Goal: Task Accomplishment & Management: Manage account settings

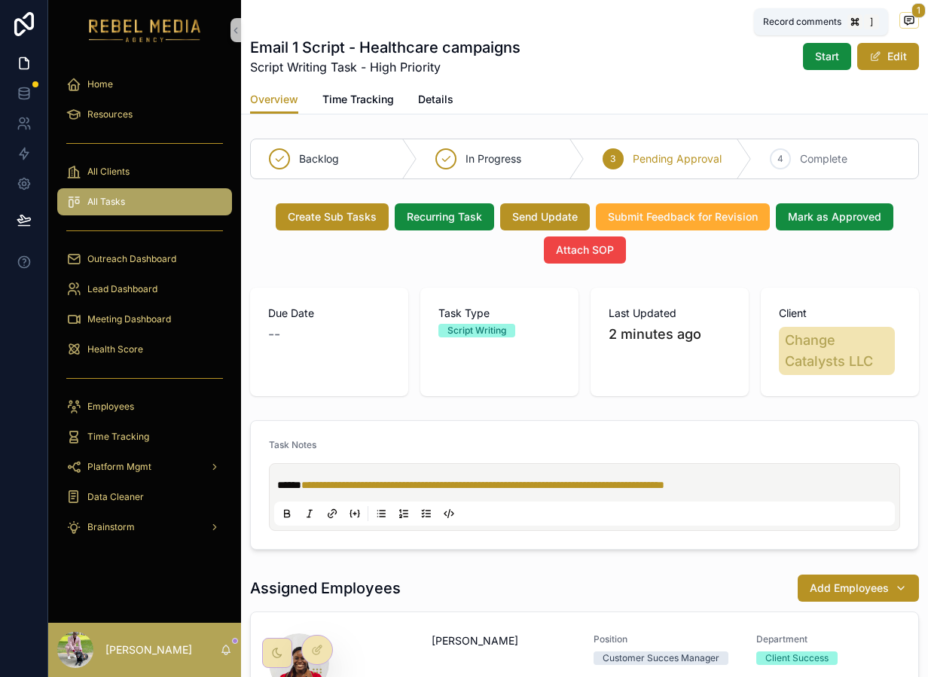
click at [905, 24] on icon "scrollable content" at bounding box center [909, 21] width 9 height 8
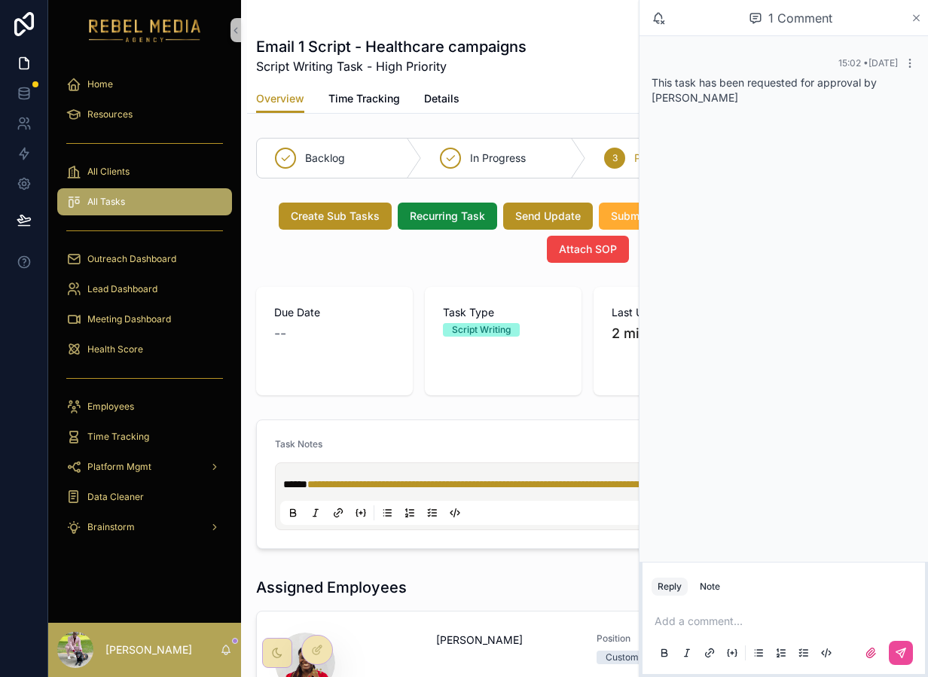
click at [914, 20] on icon "scrollable content" at bounding box center [916, 18] width 11 height 12
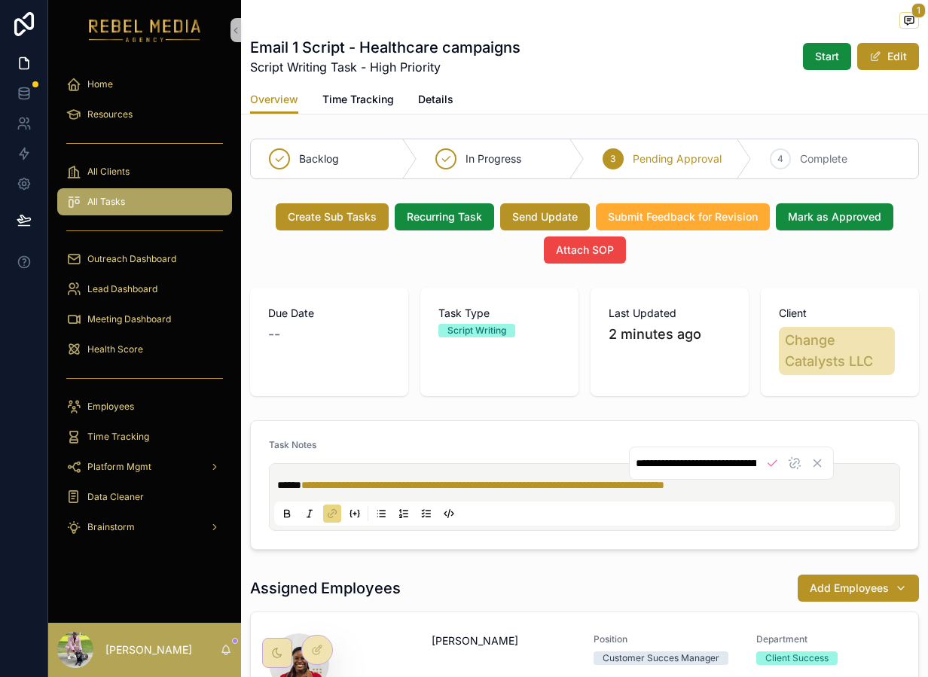
scroll to position [0, 432]
drag, startPoint x: 866, startPoint y: 487, endPoint x: 406, endPoint y: 462, distance: 460.9
click at [406, 462] on div "**********" at bounding box center [584, 485] width 631 height 92
click at [691, 459] on input "**********" at bounding box center [696, 463] width 121 height 15
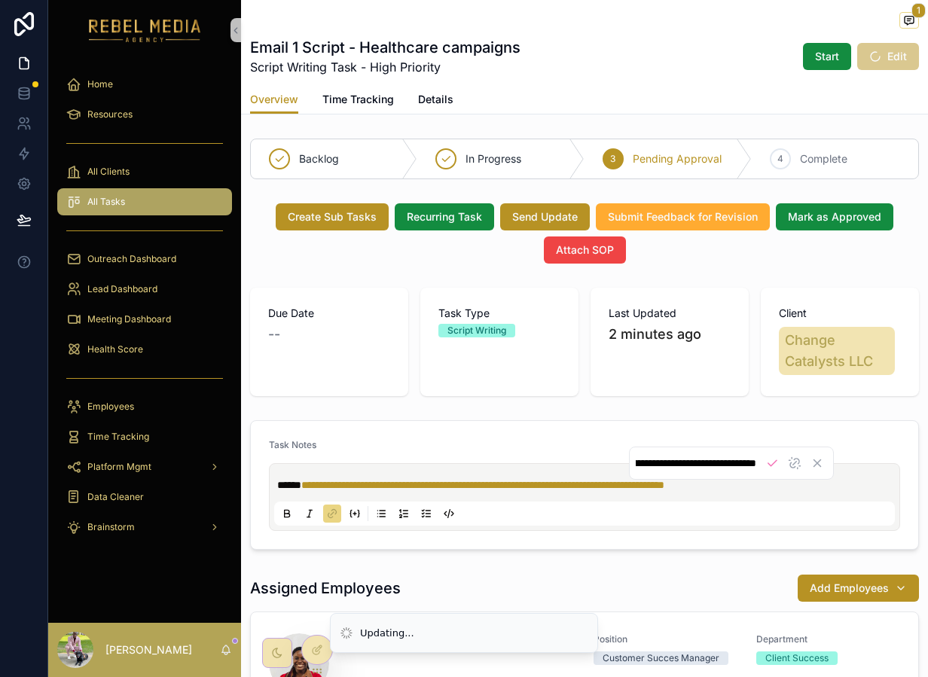
click at [691, 459] on input "**********" at bounding box center [696, 463] width 121 height 15
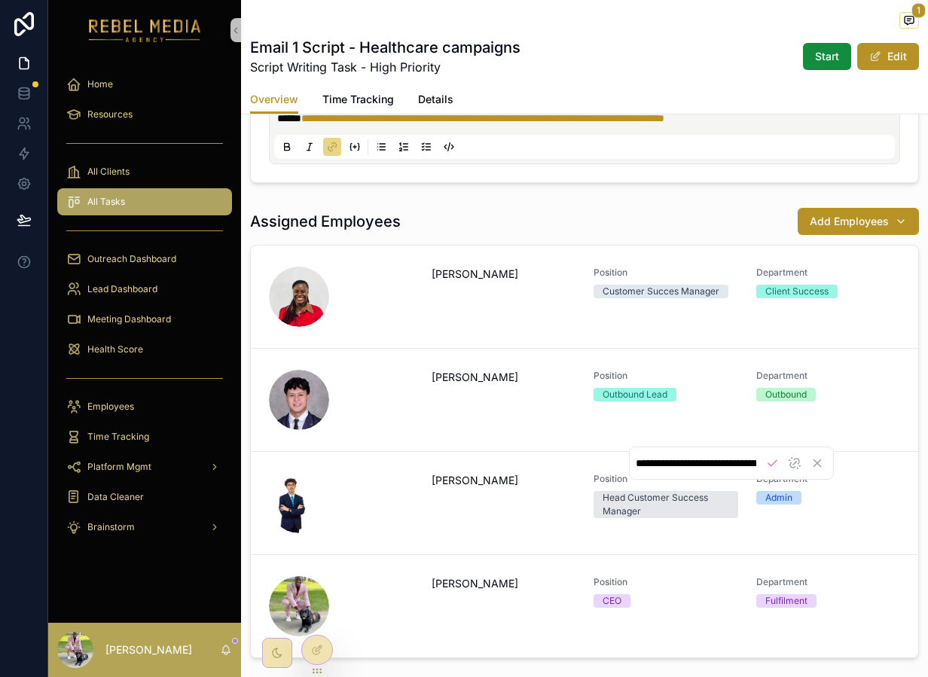
scroll to position [368, 0]
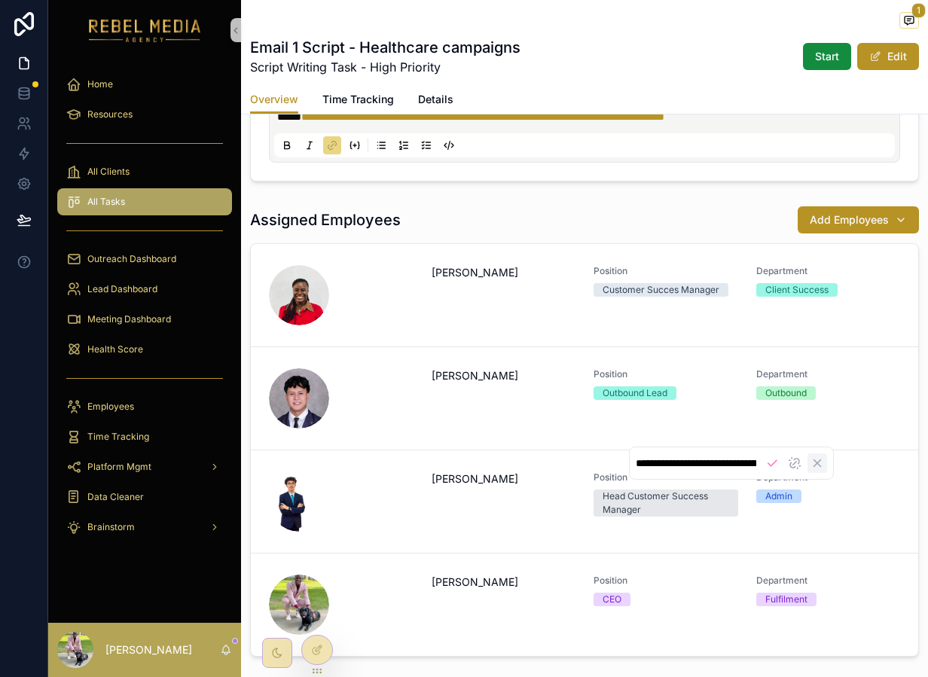
click at [817, 466] on icon "Cancel" at bounding box center [817, 463] width 14 height 14
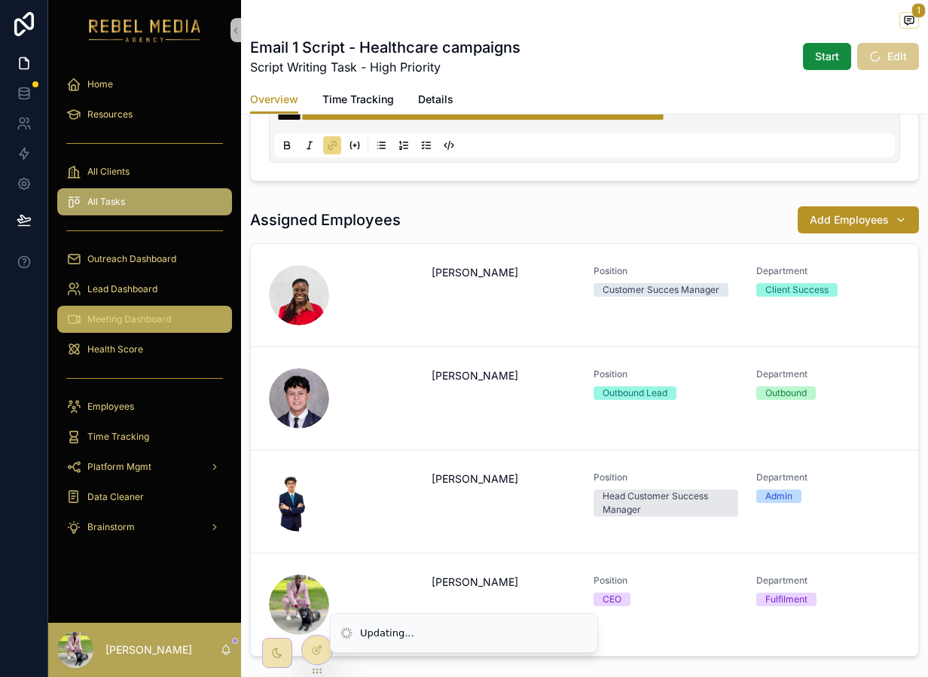
click at [136, 316] on span "Meeting Dashboard" at bounding box center [129, 319] width 84 height 12
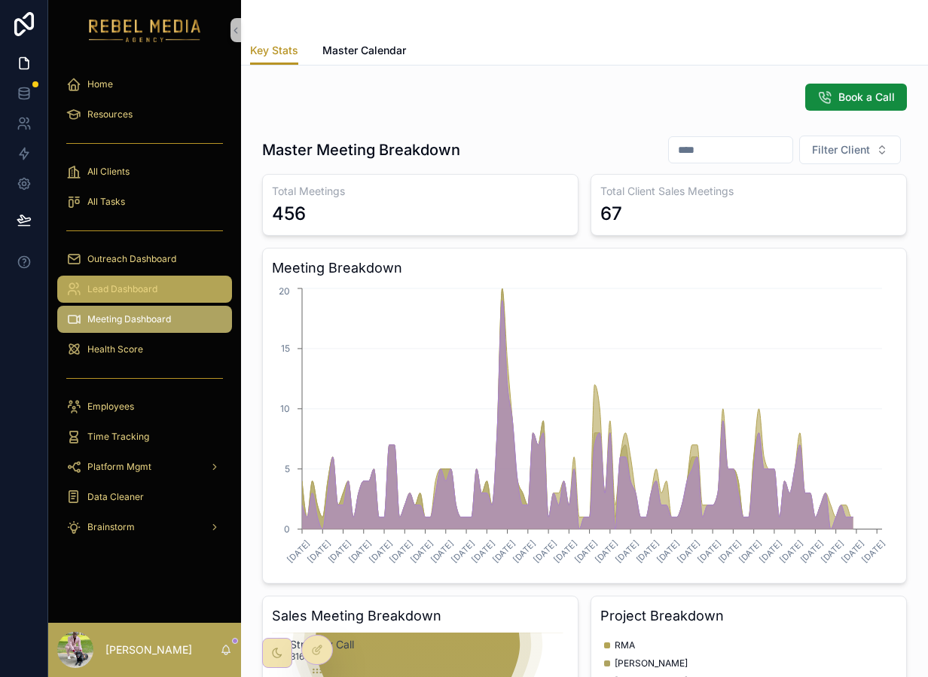
click at [128, 292] on span "Lead Dashboard" at bounding box center [122, 289] width 70 height 12
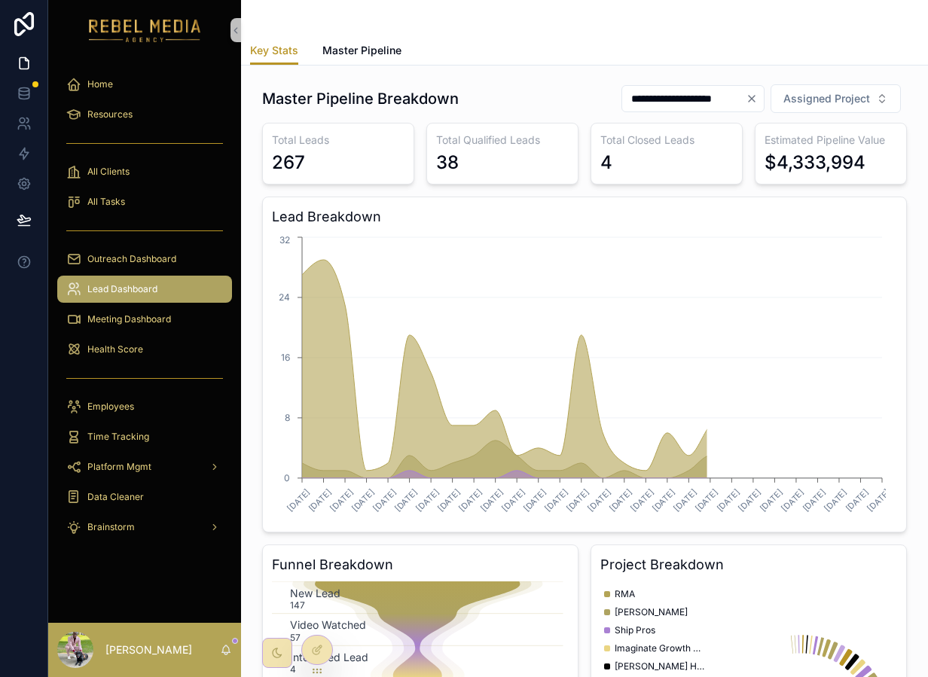
click at [160, 229] on div "scrollable content" at bounding box center [144, 230] width 175 height 24
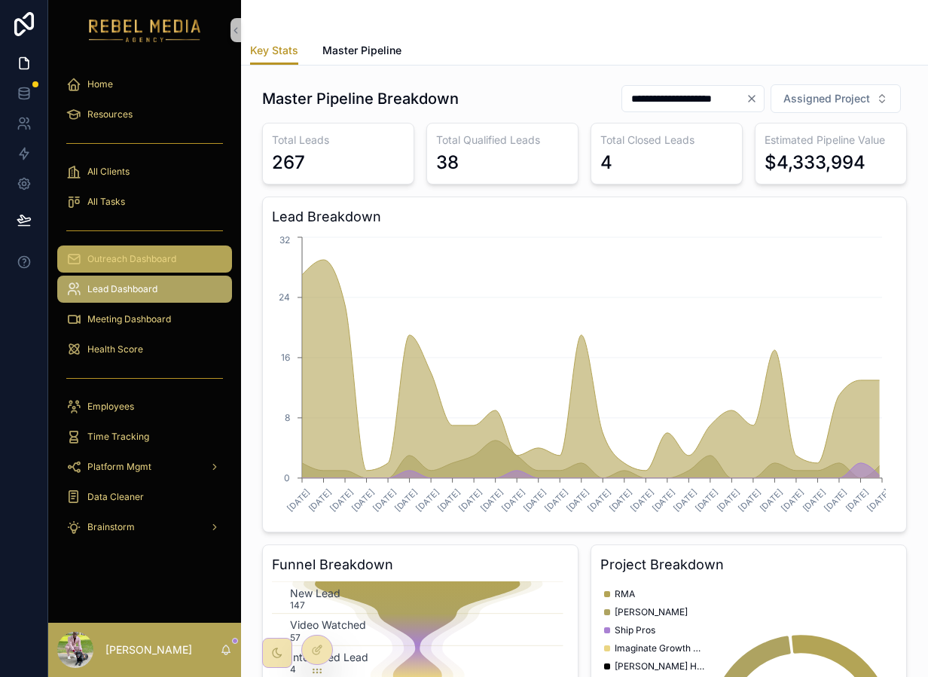
click at [165, 258] on span "Outreach Dashboard" at bounding box center [131, 259] width 89 height 12
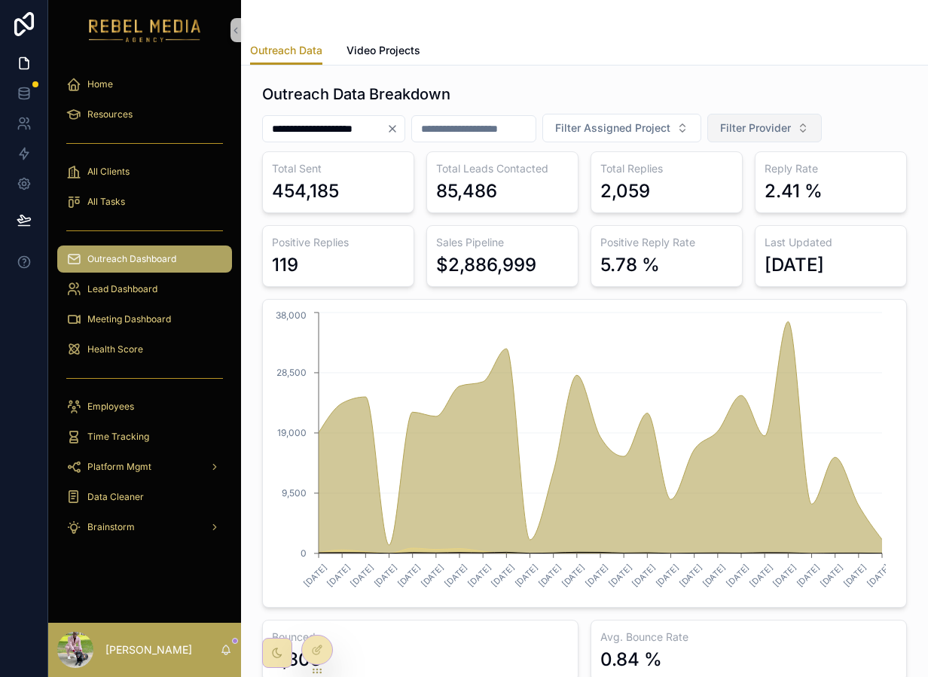
click at [763, 130] on span "Filter Provider" at bounding box center [755, 128] width 71 height 15
click at [748, 209] on div "EmailBison" at bounding box center [789, 213] width 181 height 24
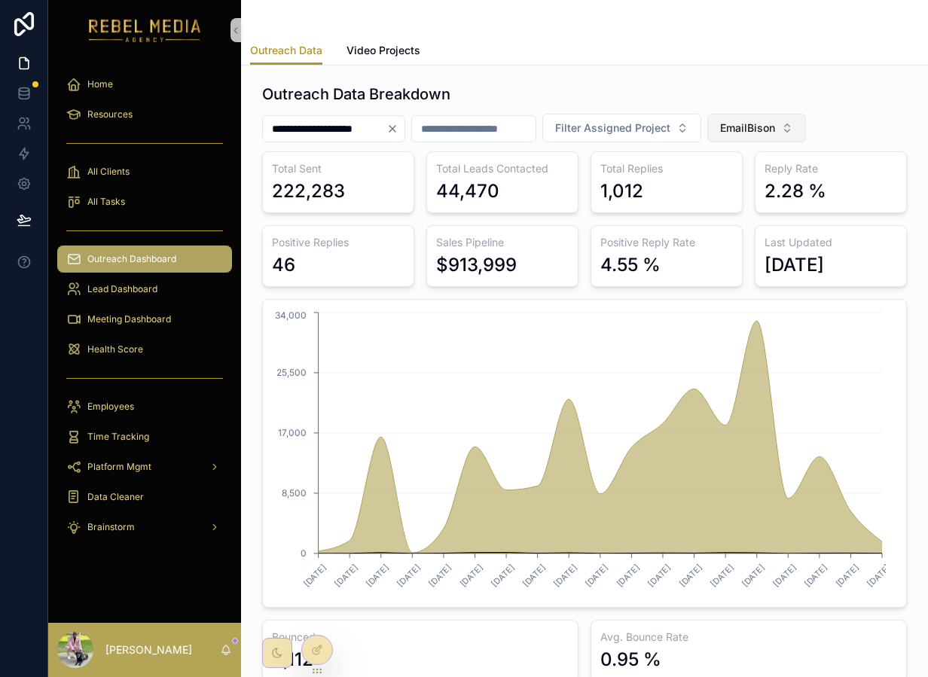
click at [767, 124] on span "EmailBison" at bounding box center [747, 128] width 55 height 15
click at [789, 137] on button "EmailBison" at bounding box center [756, 128] width 99 height 29
click at [735, 219] on div "Reachinbox" at bounding box center [781, 213] width 181 height 24
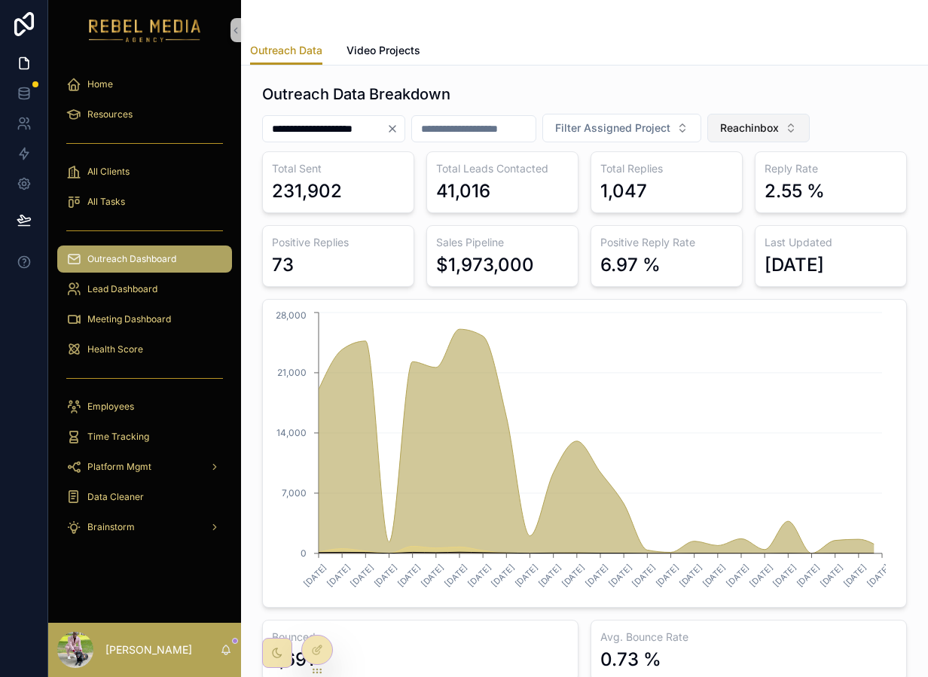
click at [779, 124] on span "Reachinbox" at bounding box center [749, 128] width 59 height 15
click at [752, 230] on div "EmailBison" at bounding box center [783, 237] width 181 height 24
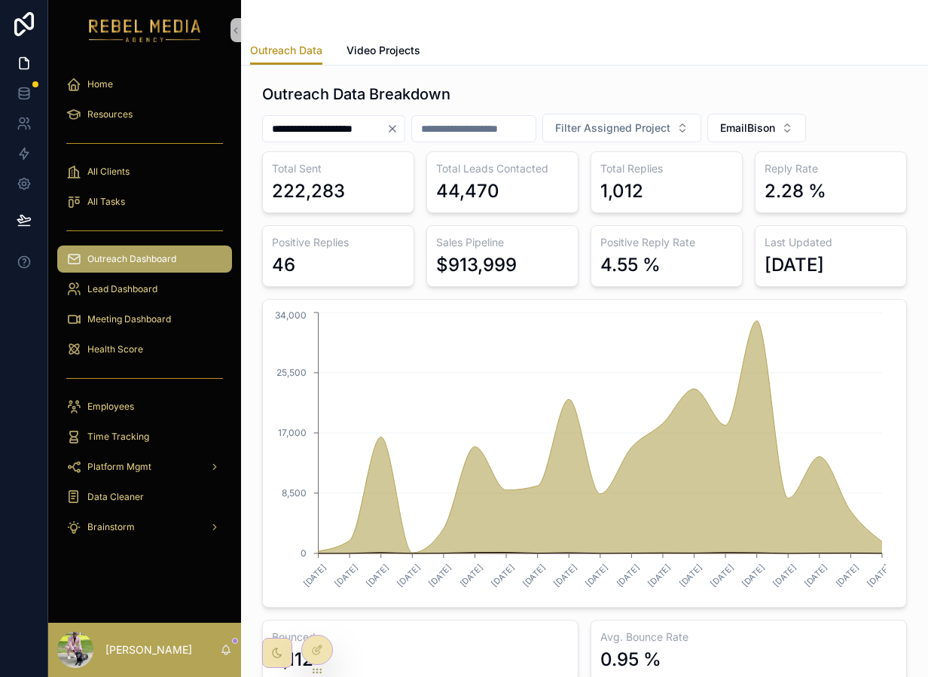
click at [834, 127] on div "**********" at bounding box center [584, 128] width 645 height 29
click at [806, 128] on button "EmailBison" at bounding box center [756, 128] width 99 height 29
drag, startPoint x: 735, startPoint y: 194, endPoint x: 797, endPoint y: 144, distance: 79.3
click at [735, 194] on div "None" at bounding box center [781, 189] width 181 height 24
click at [744, 201] on div "Reachinbox" at bounding box center [781, 213] width 181 height 24
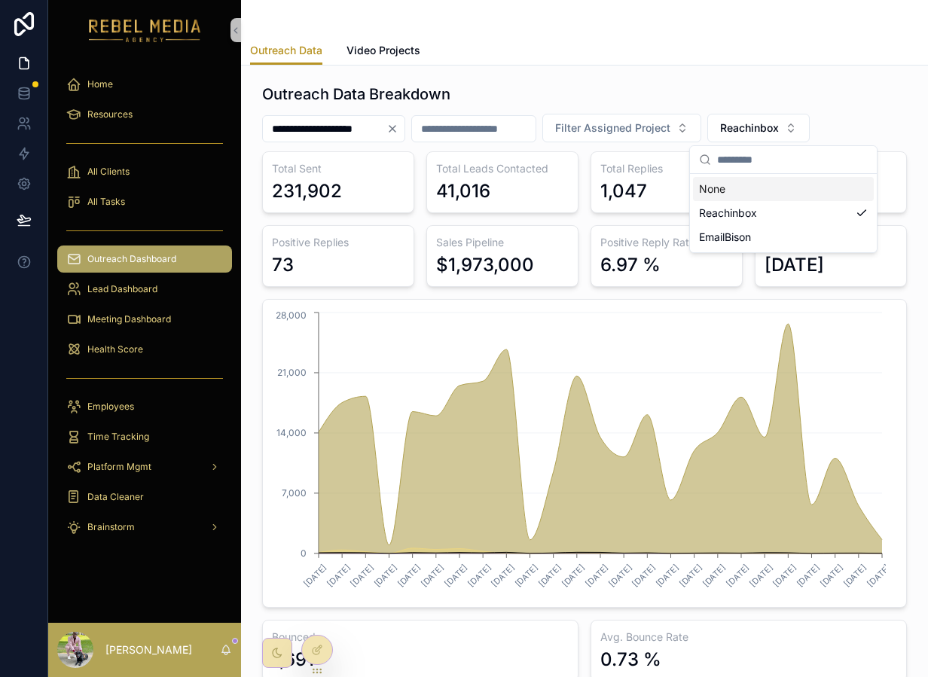
click at [765, 184] on div "2.55 %" at bounding box center [795, 191] width 60 height 24
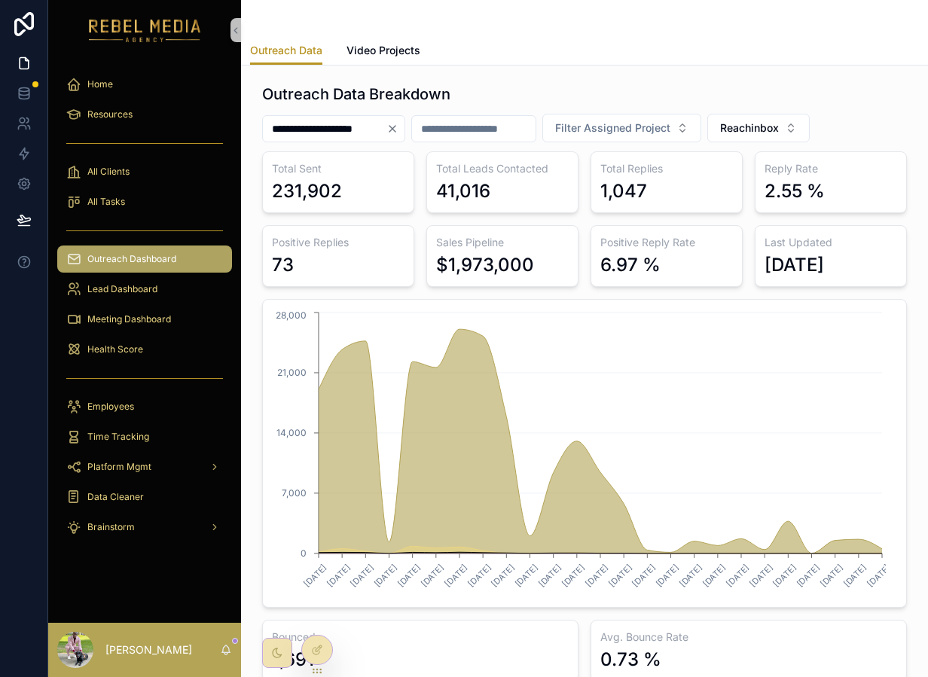
drag, startPoint x: 404, startPoint y: 125, endPoint x: 564, endPoint y: 307, distance: 241.8
click at [564, 307] on div "**********" at bounding box center [584, 383] width 645 height 598
click at [795, 140] on button "Reachinbox" at bounding box center [758, 128] width 102 height 29
click at [773, 210] on div "Reachinbox" at bounding box center [783, 213] width 181 height 24
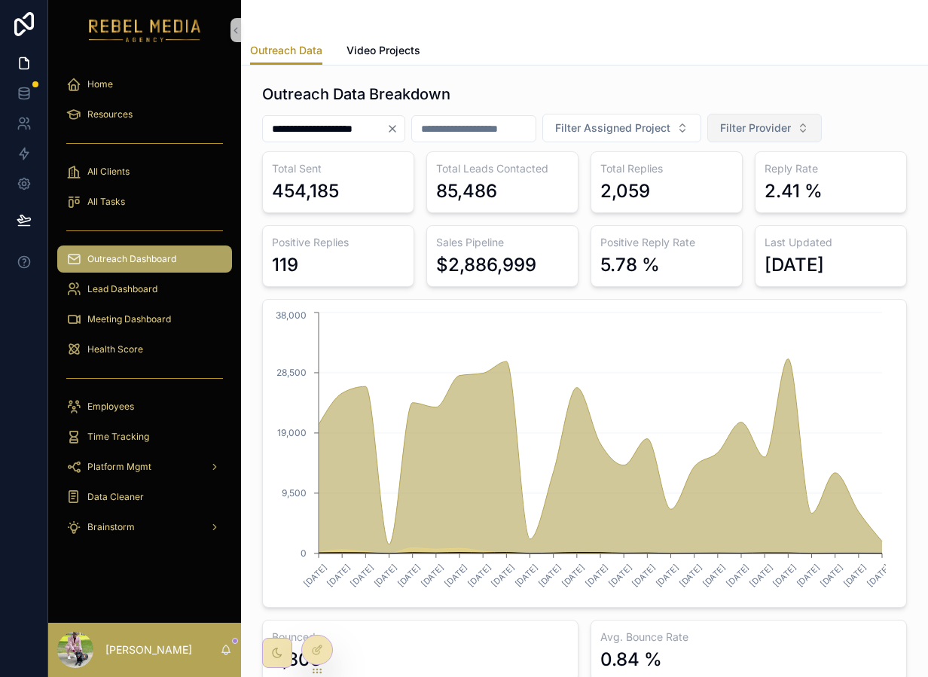
click at [777, 136] on button "Filter Provider" at bounding box center [764, 128] width 114 height 29
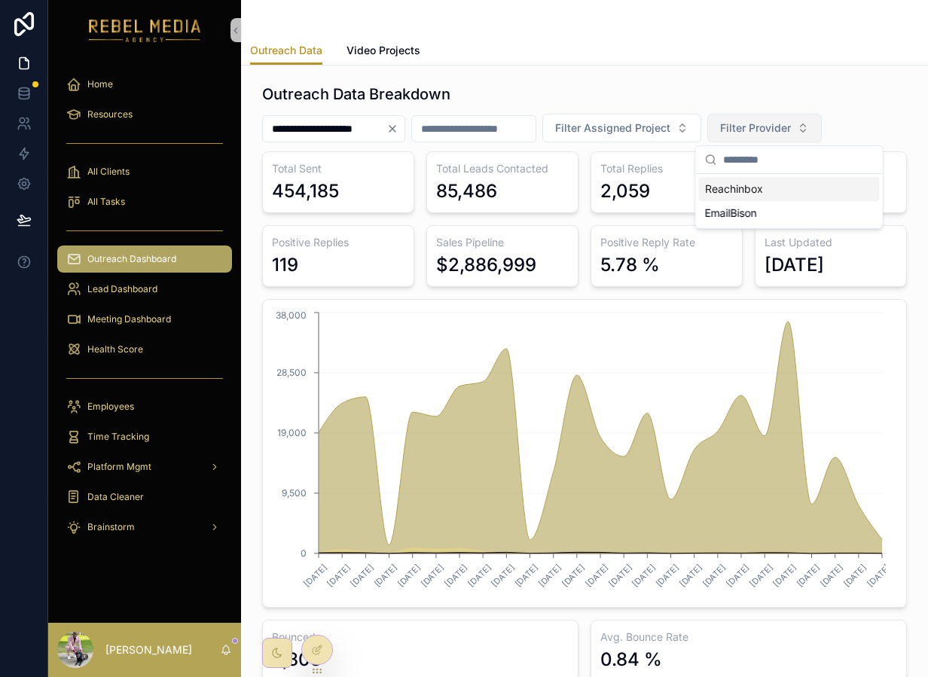
click at [776, 130] on span "Filter Provider" at bounding box center [755, 128] width 71 height 15
click at [398, 131] on icon "Clear" at bounding box center [392, 129] width 12 height 12
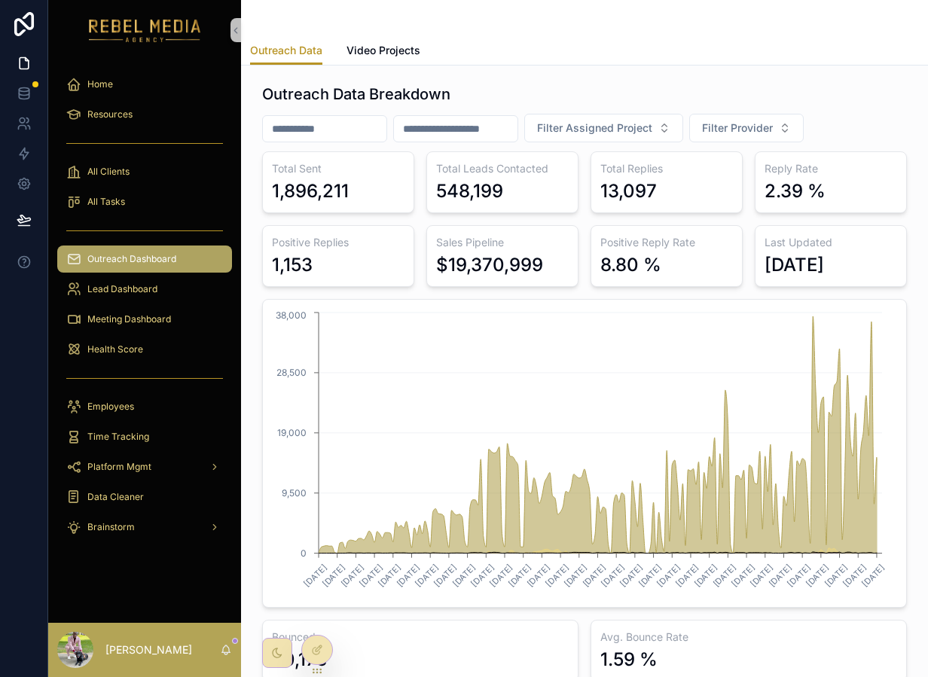
click at [452, 249] on h3 "Sales Pipeline" at bounding box center [502, 242] width 133 height 15
click at [448, 265] on div "$19,370,999" at bounding box center [489, 265] width 107 height 24
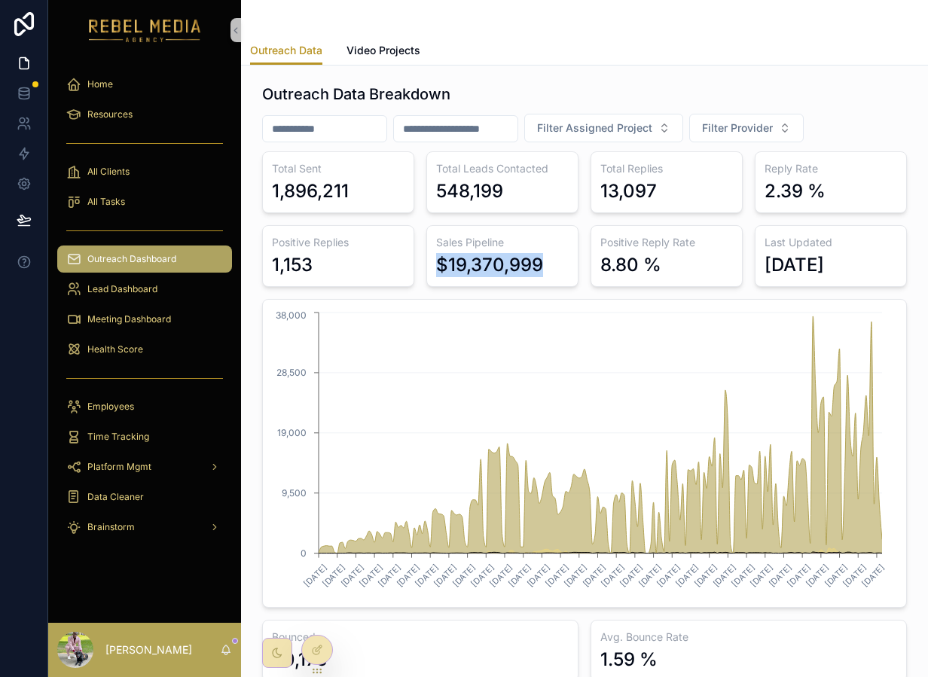
click at [448, 265] on div "$19,370,999" at bounding box center [489, 265] width 107 height 24
click at [314, 193] on div "1,896,211" at bounding box center [310, 191] width 77 height 24
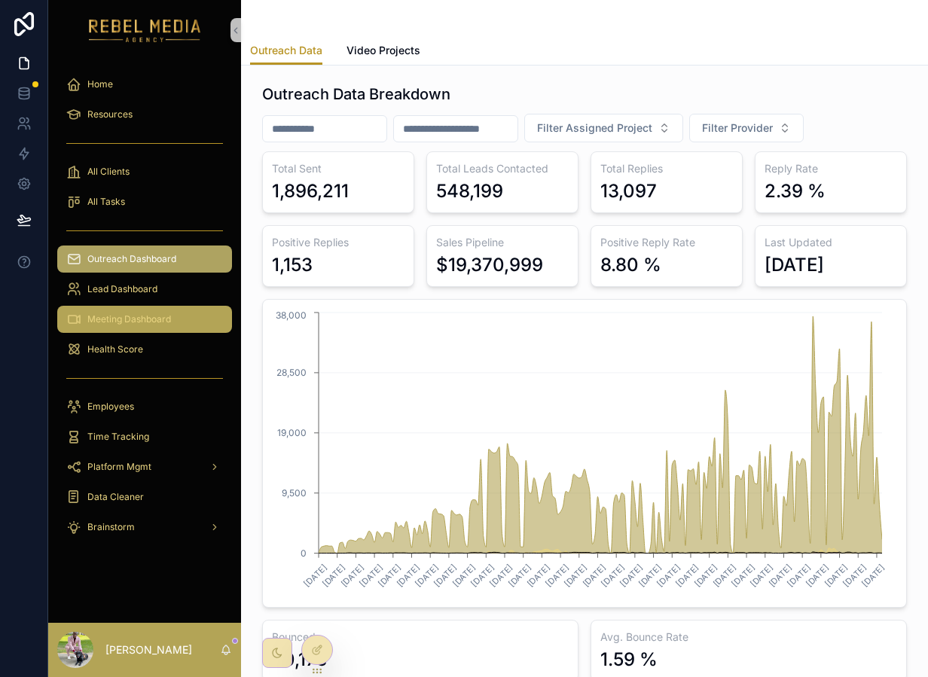
click at [144, 316] on span "Meeting Dashboard" at bounding box center [129, 319] width 84 height 12
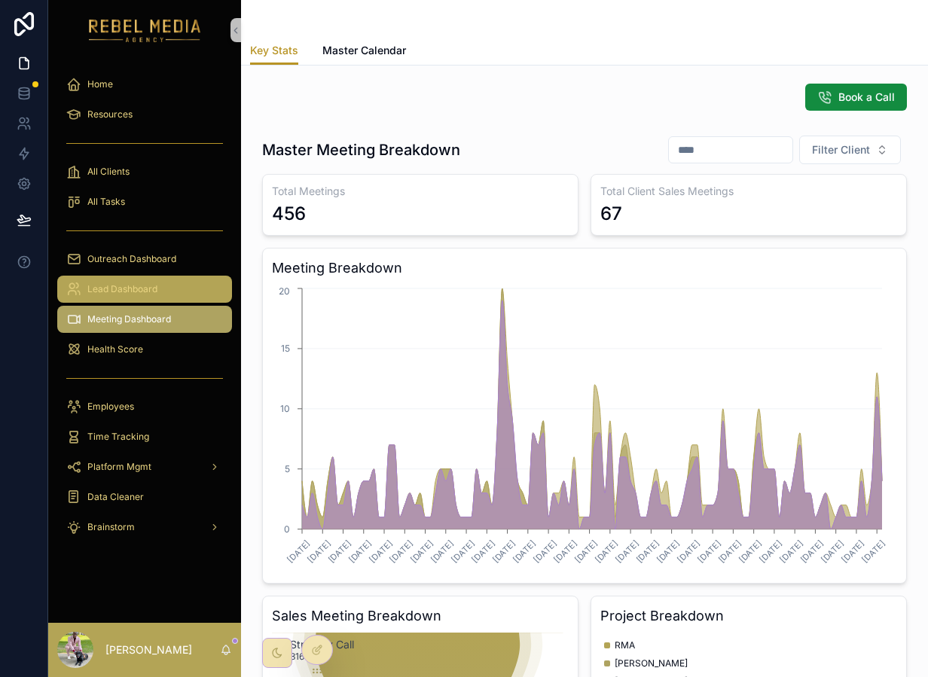
click at [140, 301] on link "Lead Dashboard" at bounding box center [144, 289] width 175 height 27
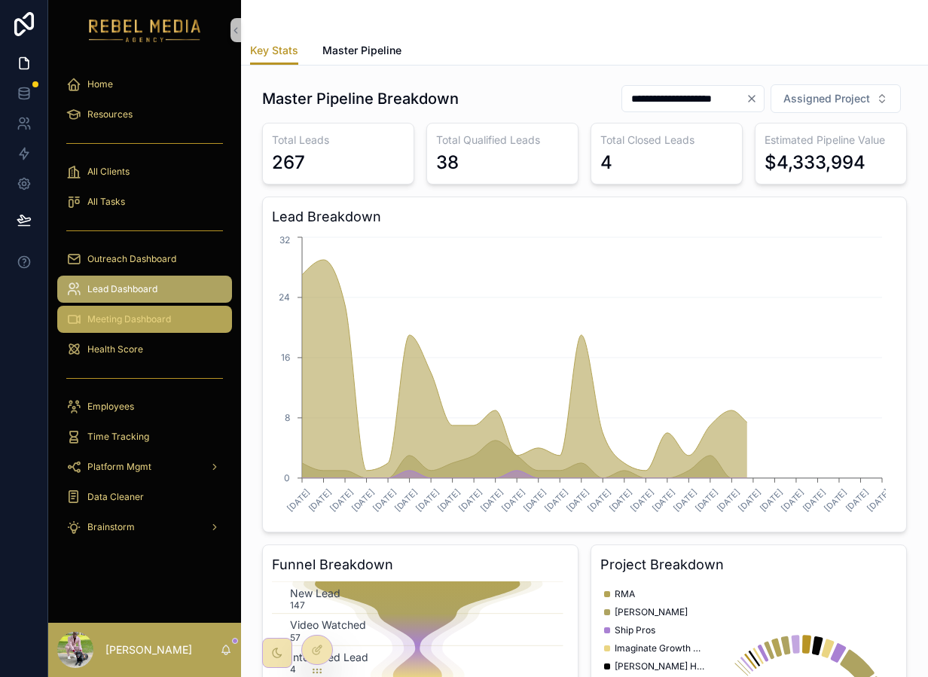
click at [129, 331] on div "Meeting Dashboard" at bounding box center [144, 319] width 157 height 24
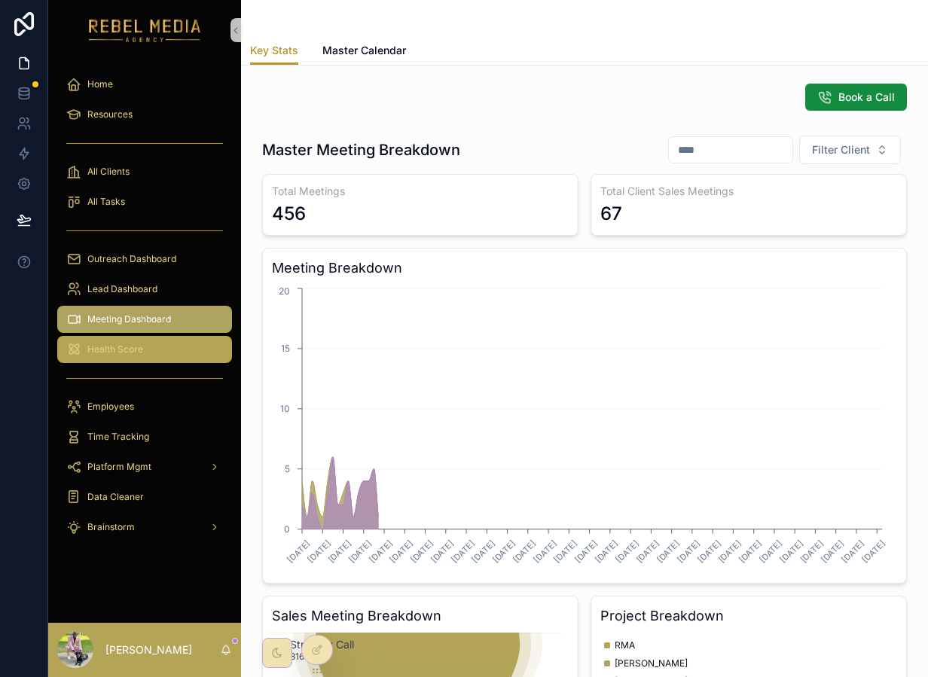
click at [129, 337] on div "Health Score" at bounding box center [144, 349] width 157 height 24
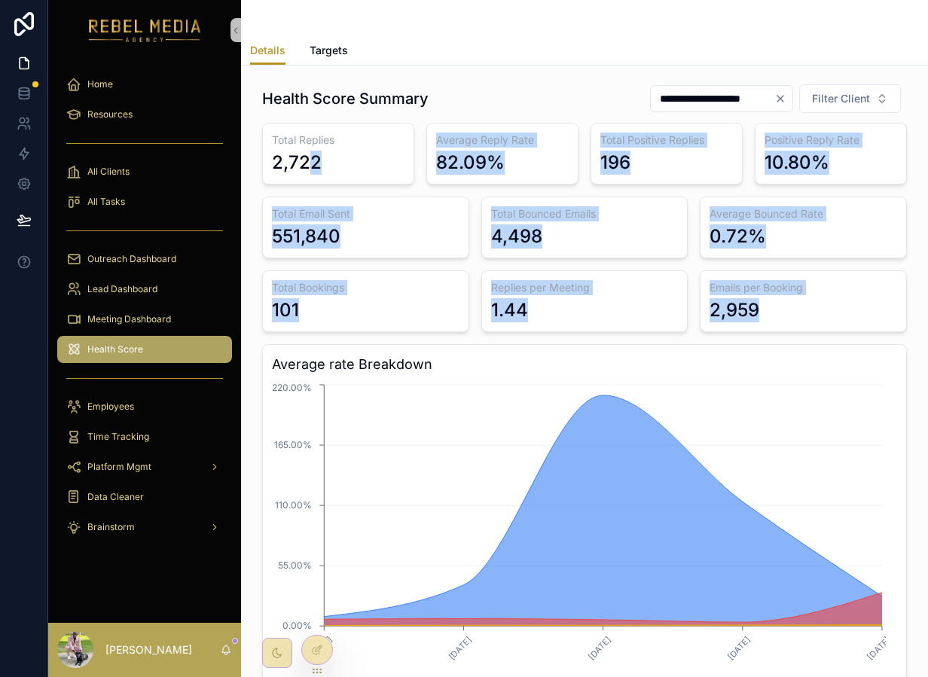
drag, startPoint x: 805, startPoint y: 308, endPoint x: 308, endPoint y: 163, distance: 517.8
click at [308, 164] on div "Total Replies 2,722 Average Reply Rate 82.09% Total Positive Replies 196 Positi…" at bounding box center [584, 401] width 645 height 557
click at [308, 163] on div "2,722" at bounding box center [297, 163] width 50 height 24
drag, startPoint x: 270, startPoint y: 143, endPoint x: 768, endPoint y: 306, distance: 523.8
click at [768, 306] on div "Total Replies 2,722 Average Reply Rate 82.09% Total Positive Replies 196 Positi…" at bounding box center [584, 401] width 645 height 557
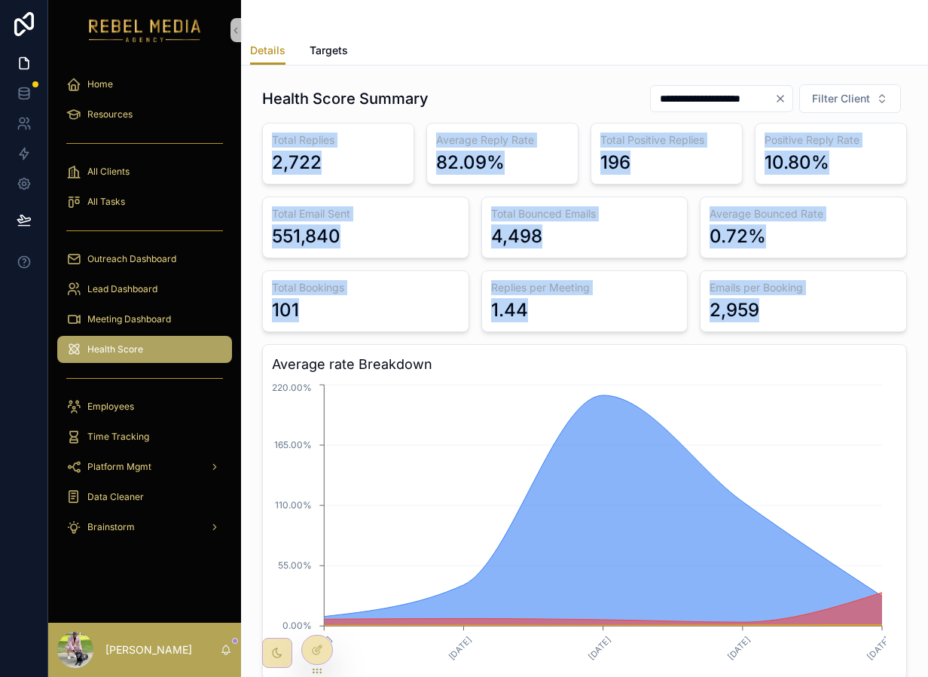
click at [768, 304] on div "2,959" at bounding box center [804, 310] width 188 height 24
drag, startPoint x: 768, startPoint y: 304, endPoint x: 266, endPoint y: 152, distance: 524.0
click at [267, 152] on div "Total Replies 2,722 Average Reply Rate 82.09% Total Positive Replies 196 Positi…" at bounding box center [584, 401] width 645 height 557
click at [266, 152] on div "Total Replies 2,722" at bounding box center [338, 154] width 152 height 62
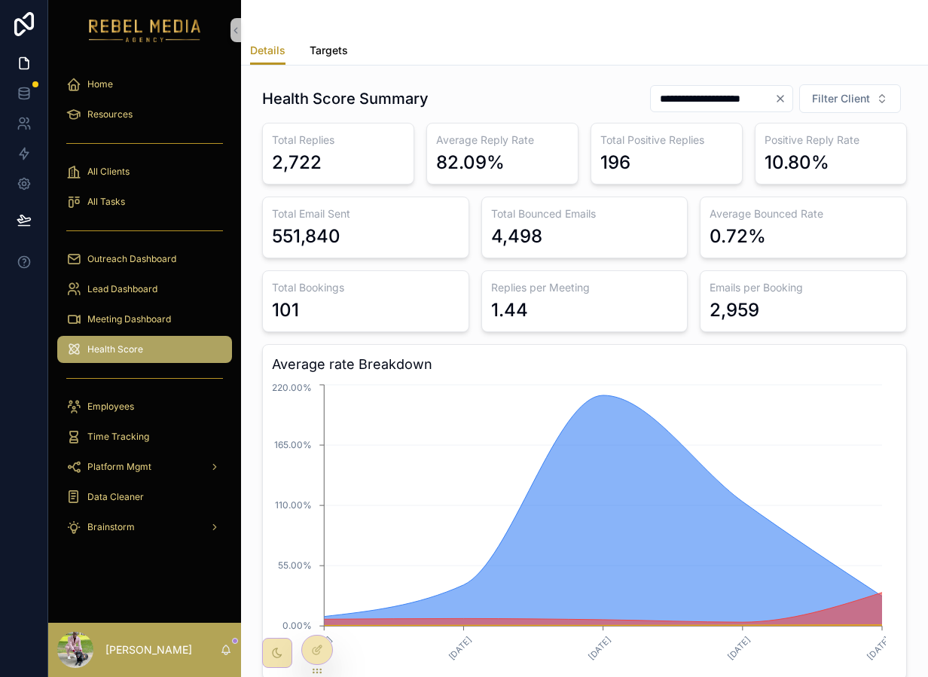
click at [319, 57] on span "Targets" at bounding box center [329, 50] width 38 height 15
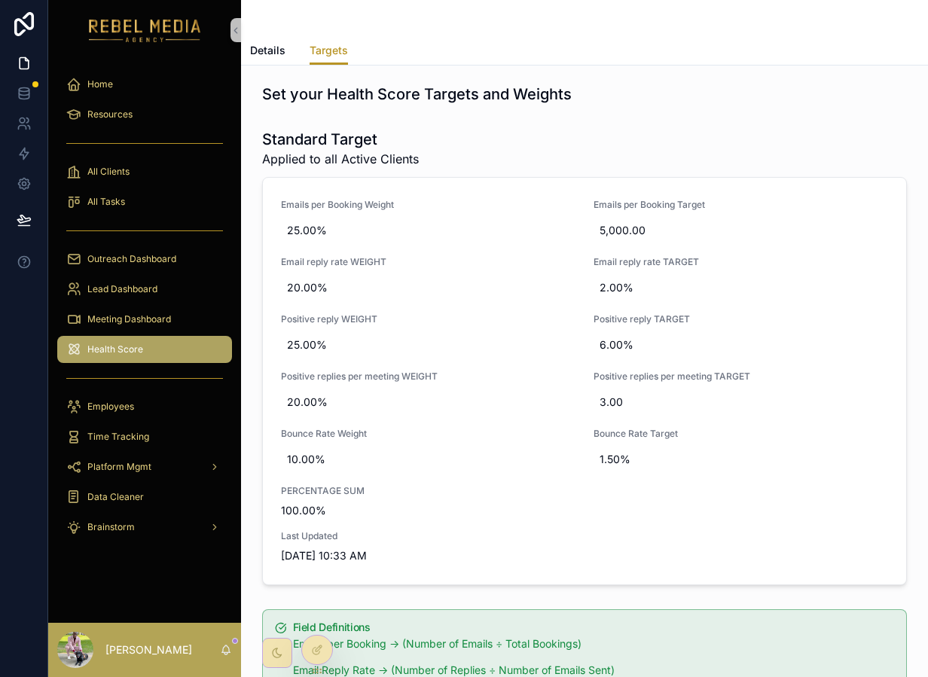
click at [288, 55] on div "Details Targets" at bounding box center [584, 50] width 669 height 29
click at [152, 107] on div "Resources" at bounding box center [144, 114] width 157 height 24
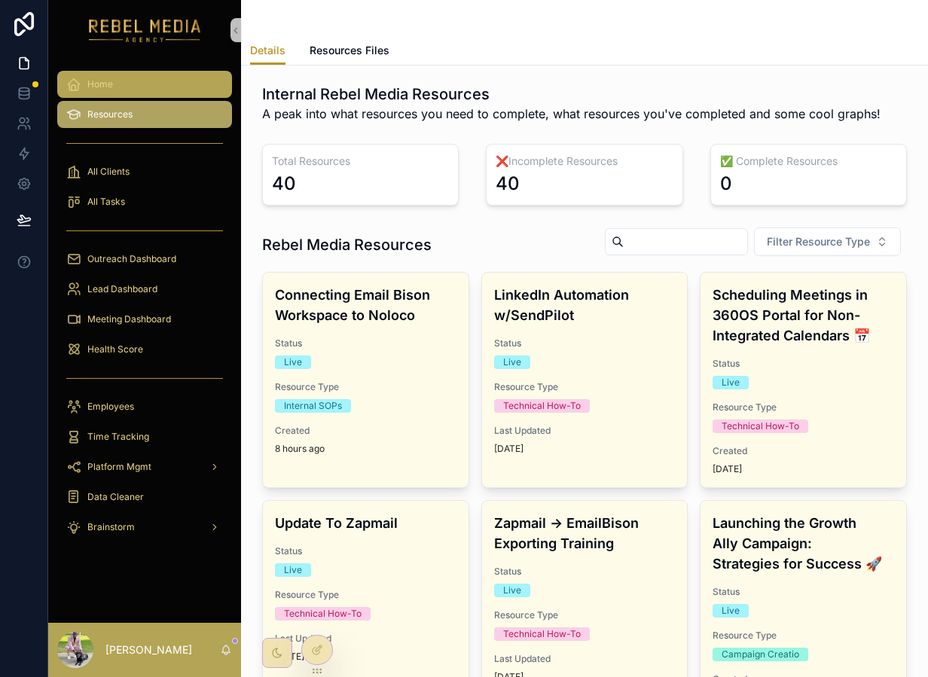
click at [149, 77] on div "Home" at bounding box center [144, 84] width 157 height 24
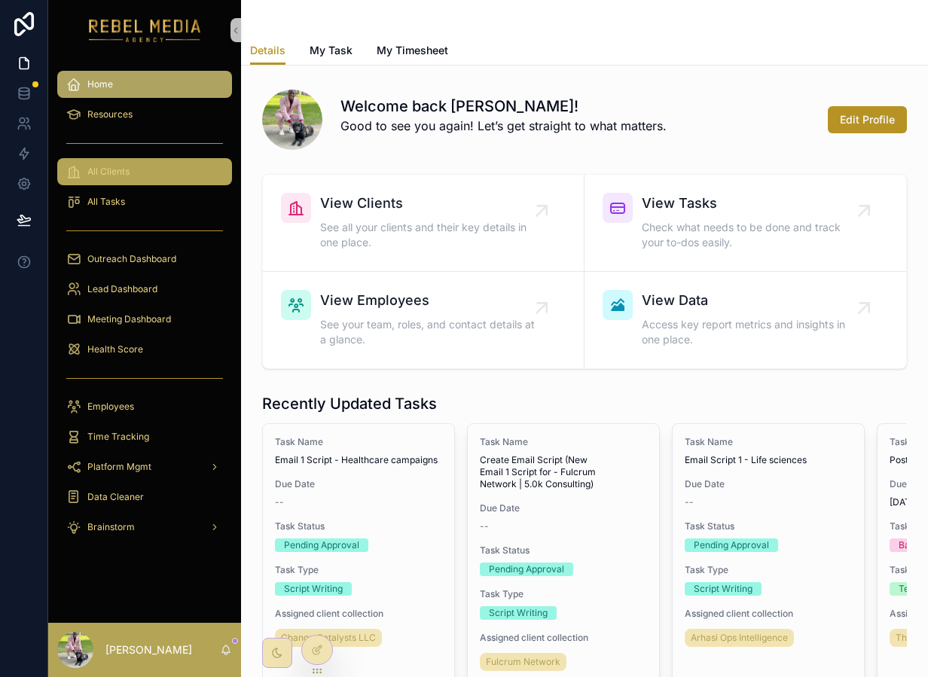
click at [152, 169] on div "All Clients" at bounding box center [144, 172] width 157 height 24
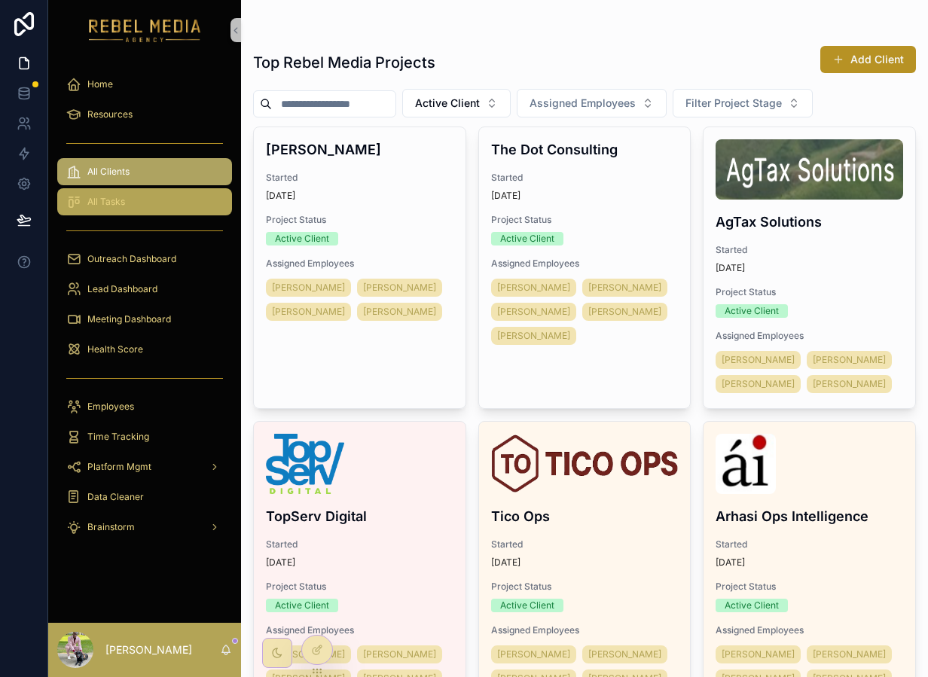
click at [157, 193] on div "All Tasks" at bounding box center [144, 202] width 157 height 24
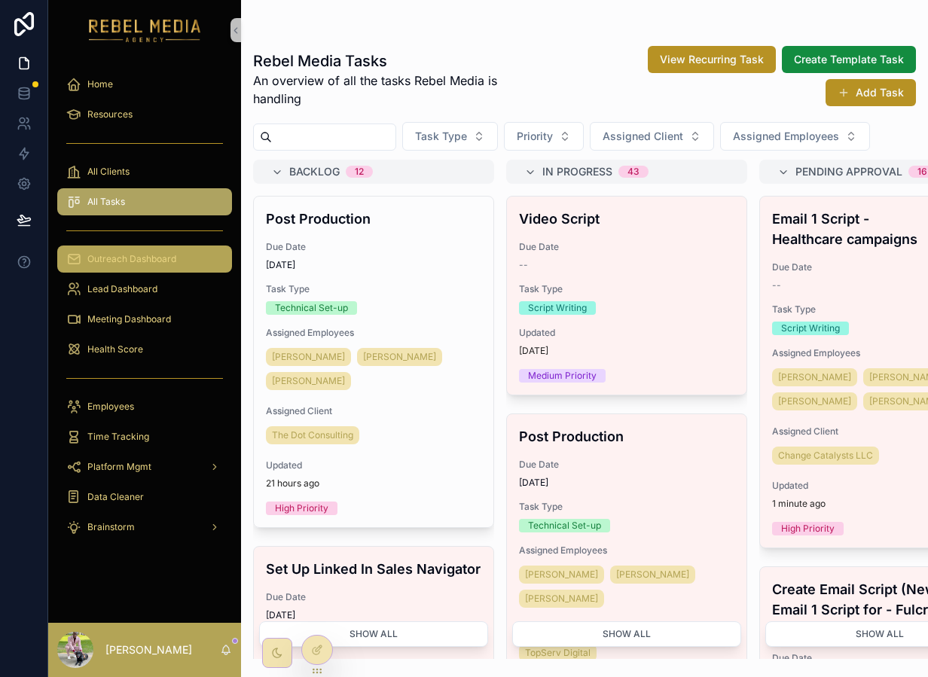
click at [141, 252] on div "Outreach Dashboard" at bounding box center [144, 259] width 157 height 24
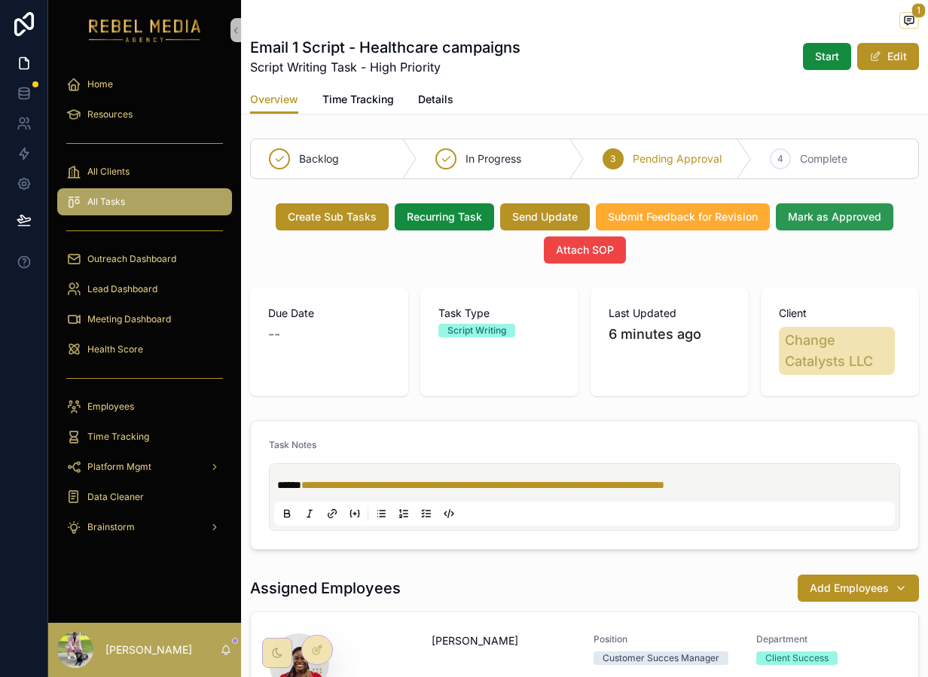
click at [820, 212] on span "Mark as Approved" at bounding box center [834, 216] width 93 height 15
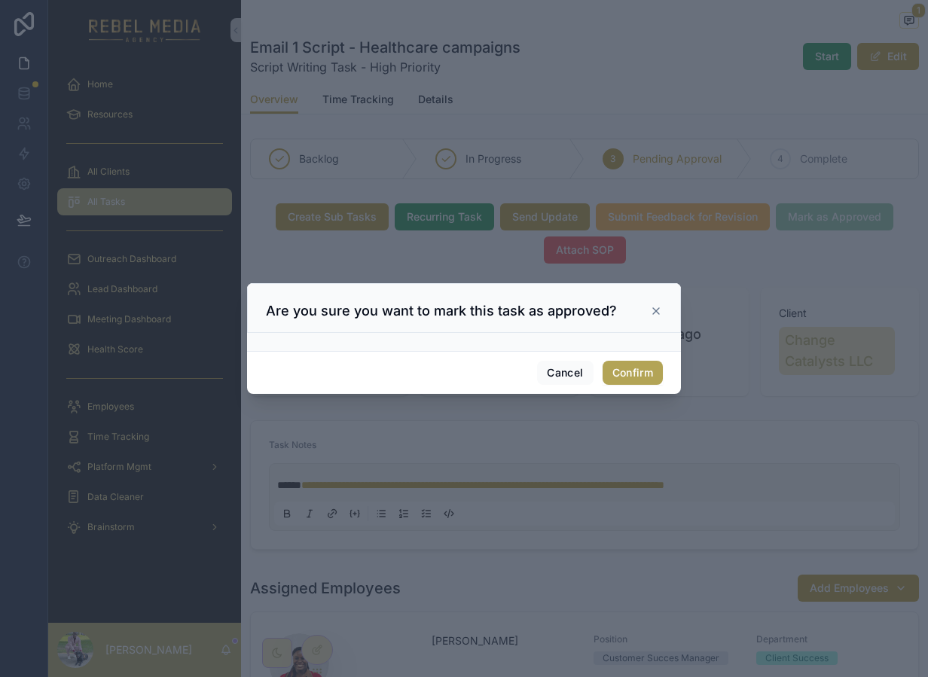
click at [633, 368] on button "Confirm" at bounding box center [633, 373] width 60 height 24
